Goal: Information Seeking & Learning: Learn about a topic

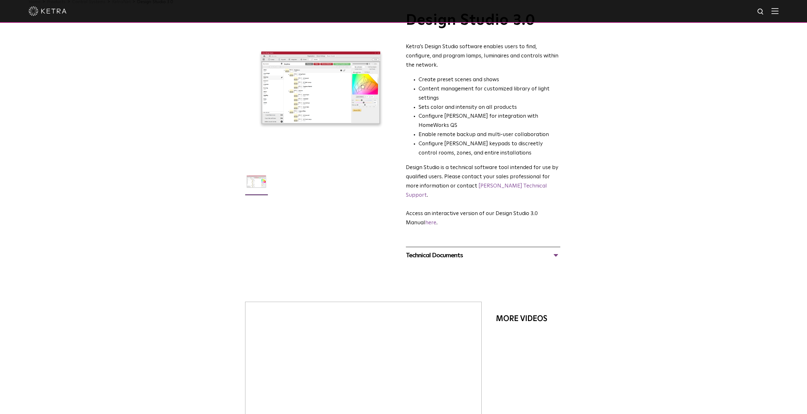
scroll to position [32, 0]
click at [316, 93] on div at bounding box center [320, 89] width 151 height 151
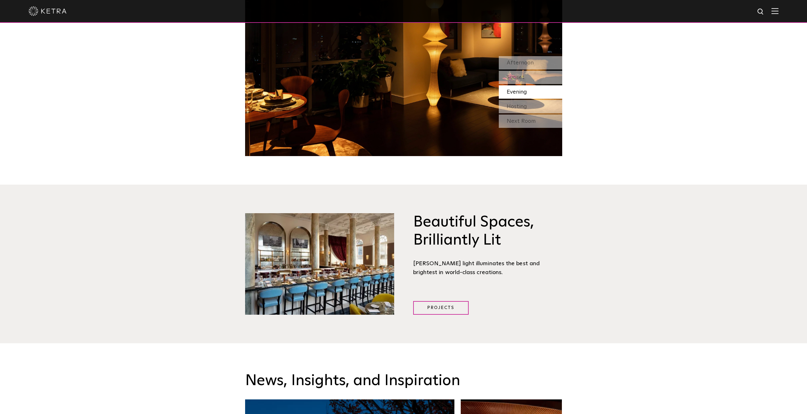
scroll to position [809, 0]
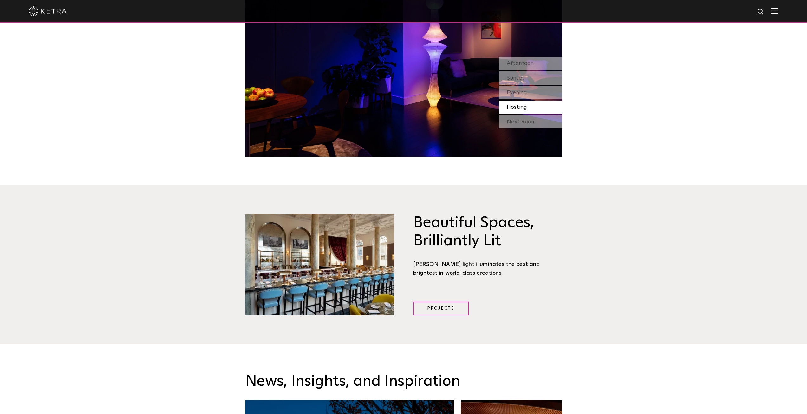
click at [783, 13] on div at bounding box center [403, 11] width 807 height 23
click at [778, 11] on img at bounding box center [774, 11] width 7 height 6
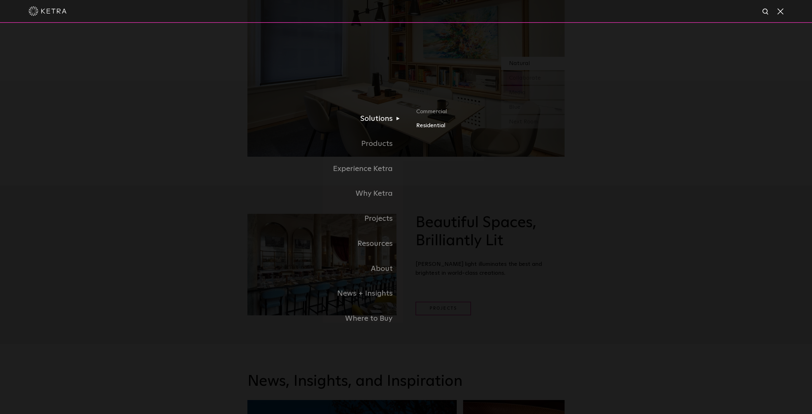
click at [443, 126] on link "Residential" at bounding box center [490, 125] width 148 height 9
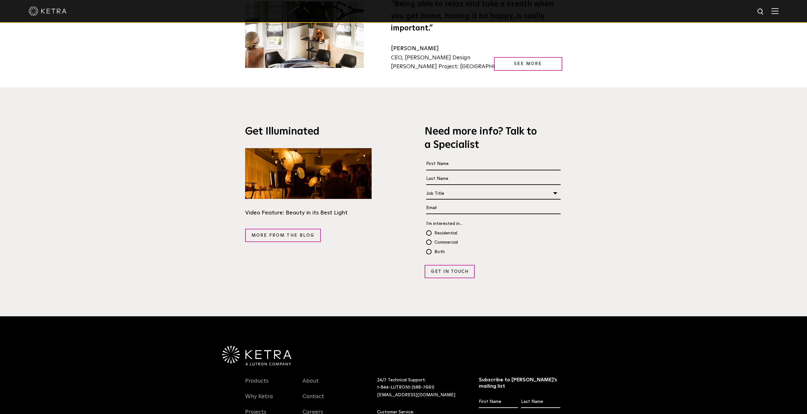
scroll to position [1243, 0]
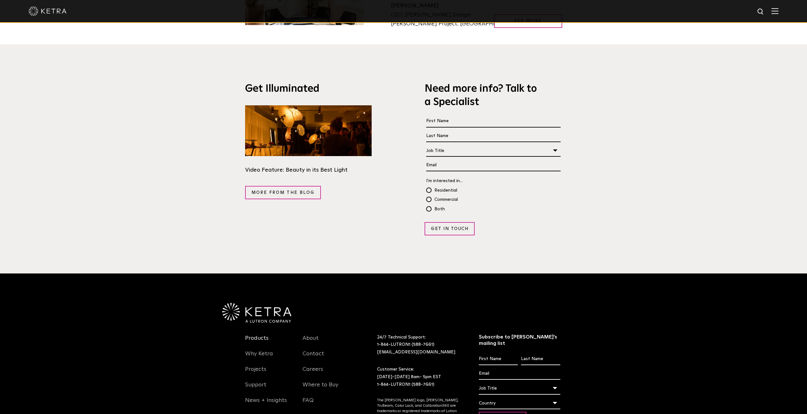
click at [258, 335] on link "Products" at bounding box center [256, 342] width 23 height 15
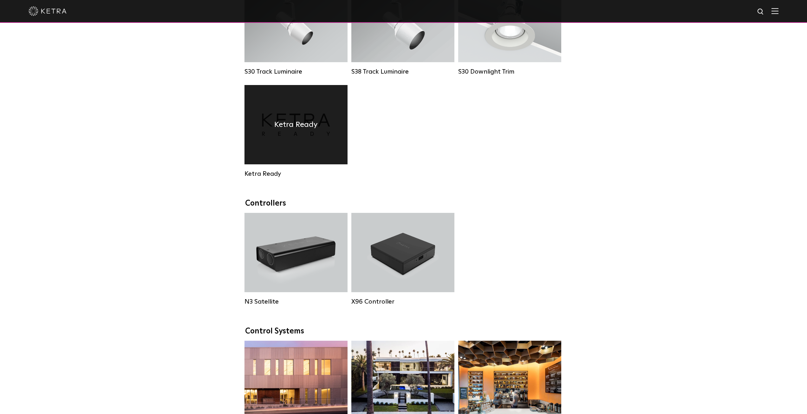
scroll to position [642, 0]
click at [314, 131] on h4 "Ketra Ready" at bounding box center [295, 125] width 43 height 12
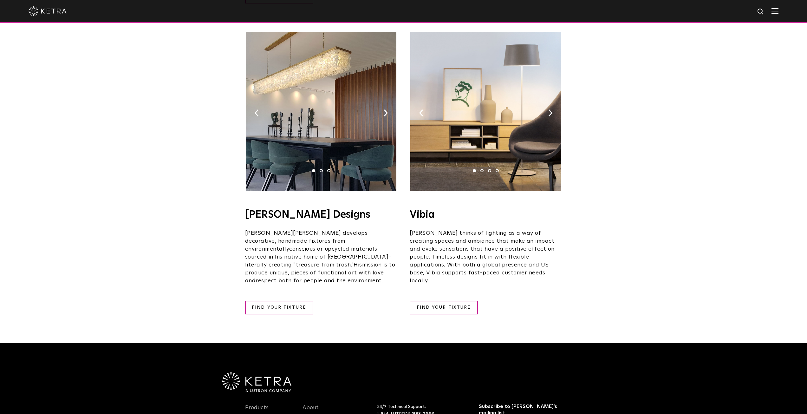
scroll to position [1026, 0]
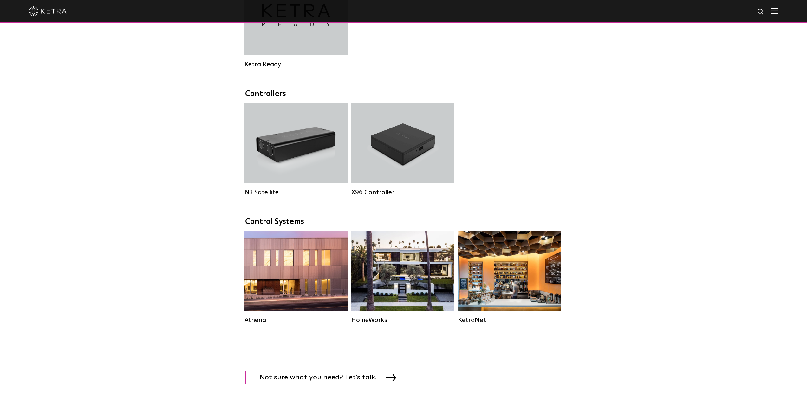
scroll to position [754, 0]
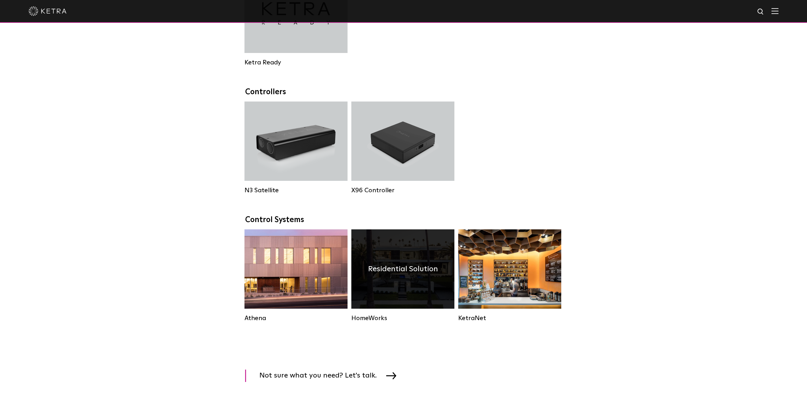
click at [409, 275] on h4 "Residential Solution" at bounding box center [403, 269] width 70 height 12
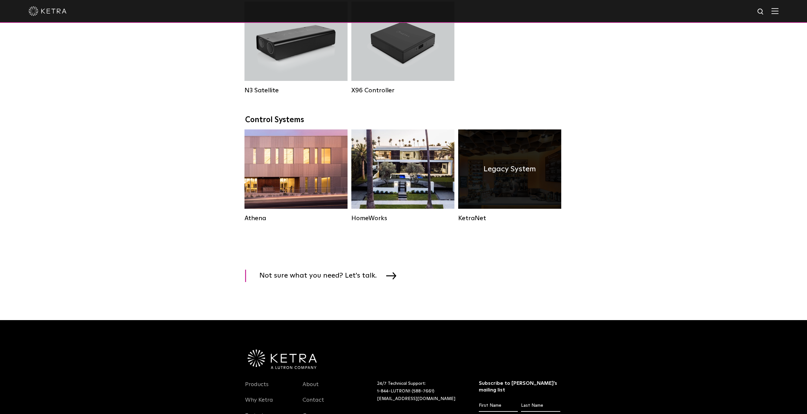
scroll to position [754, 0]
